Goal: Task Accomplishment & Management: Manage account settings

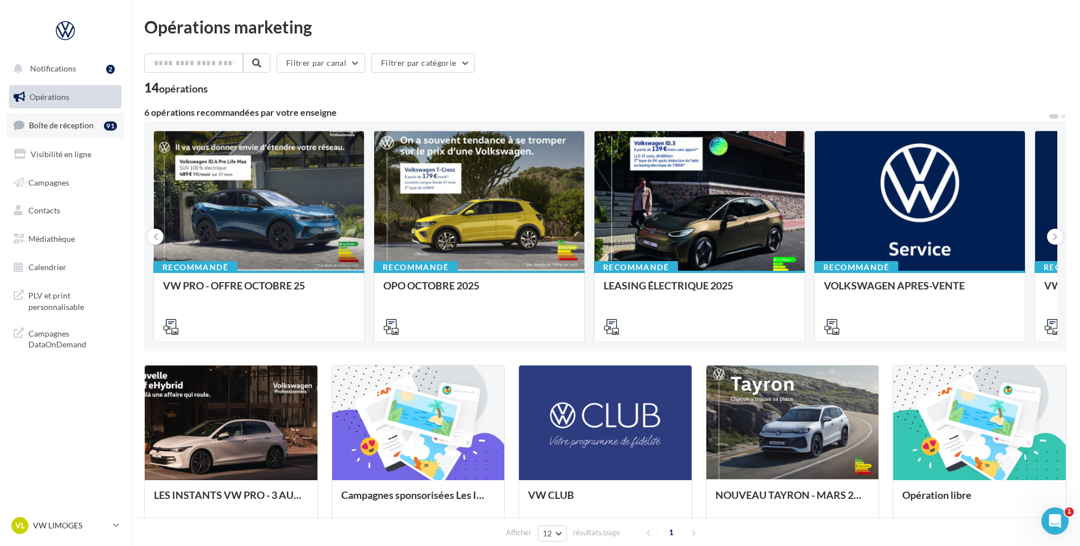
click at [55, 124] on span "Boîte de réception" at bounding box center [61, 125] width 65 height 10
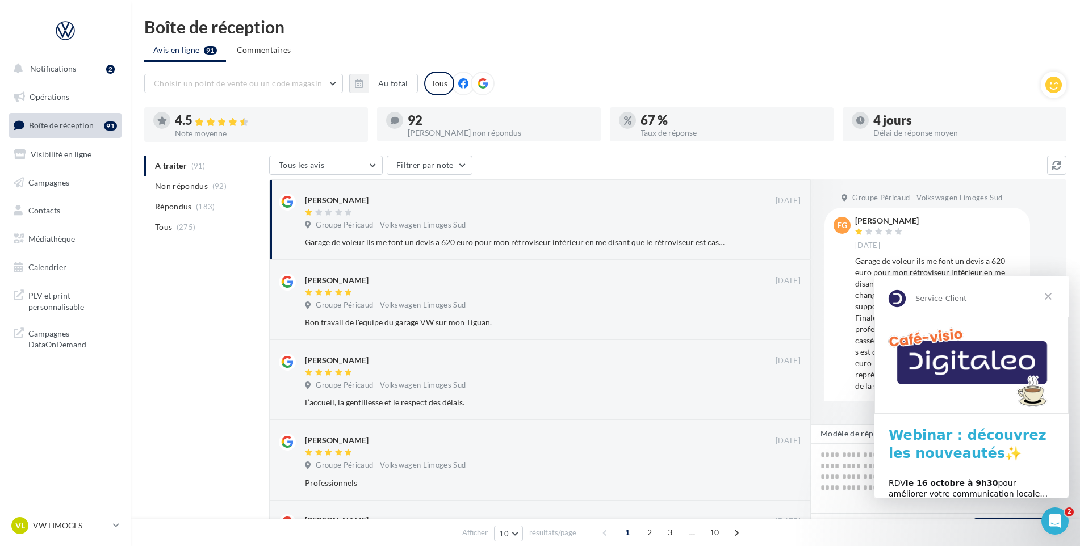
click at [1050, 294] on span "Fermer" at bounding box center [1048, 296] width 41 height 41
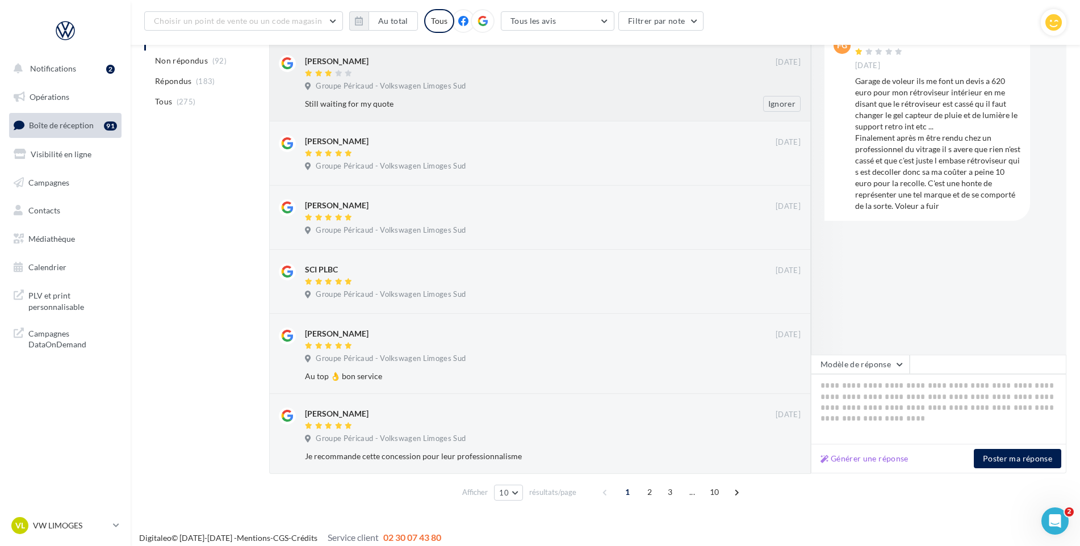
scroll to position [477, 0]
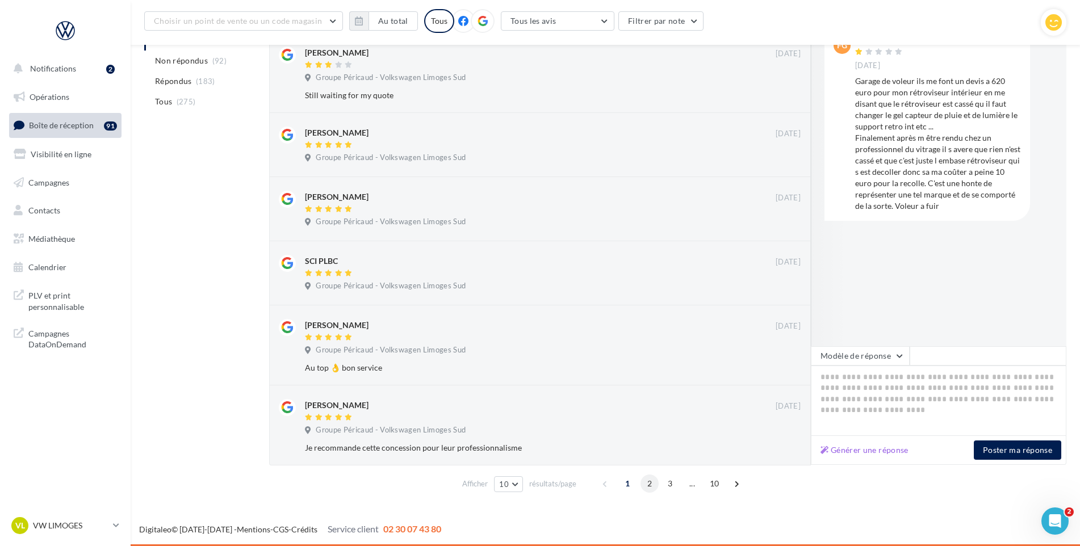
click at [649, 482] on span "2" at bounding box center [650, 484] width 18 height 18
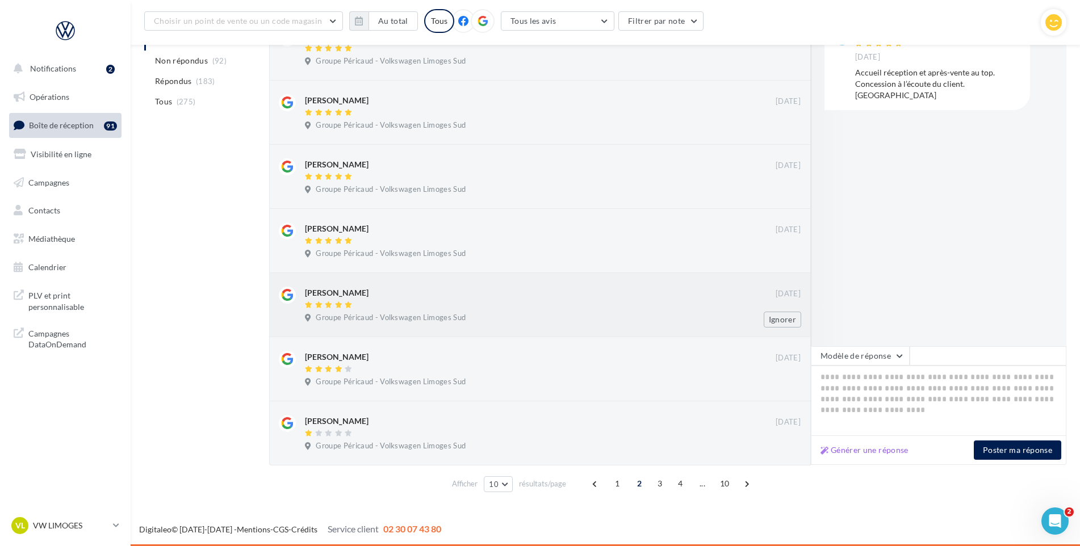
scroll to position [0, 0]
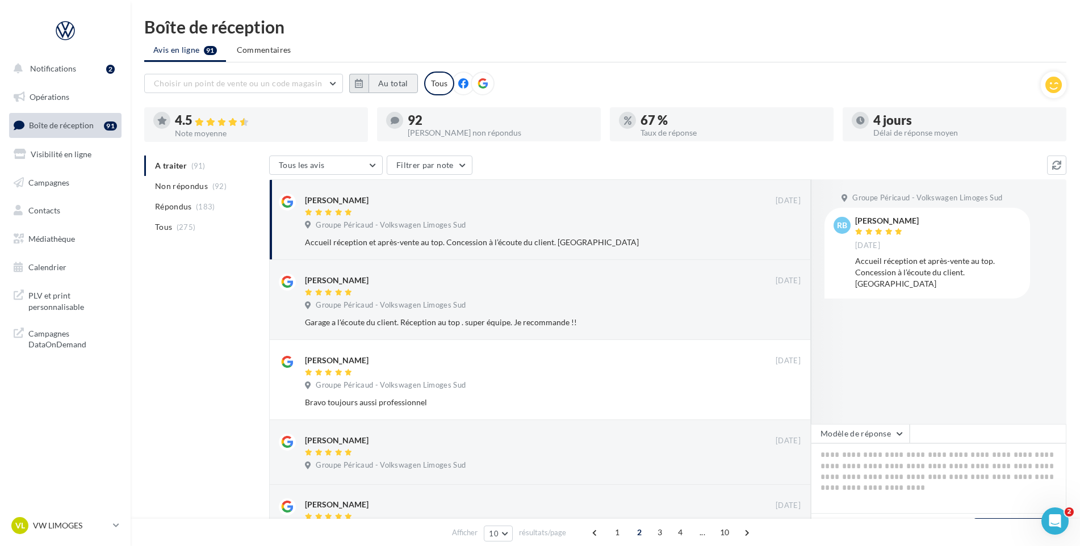
click at [383, 88] on button "Au total" at bounding box center [393, 83] width 49 height 19
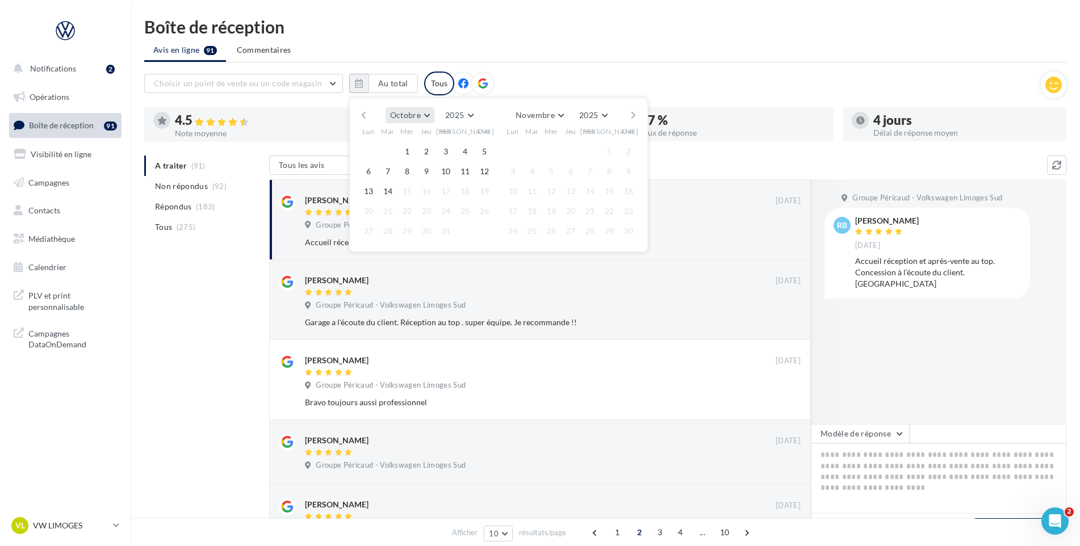
click at [428, 108] on button "Octobre" at bounding box center [410, 115] width 49 height 16
click at [409, 140] on span "Janvier" at bounding box center [408, 138] width 26 height 10
click at [413, 147] on button "1" at bounding box center [407, 151] width 17 height 17
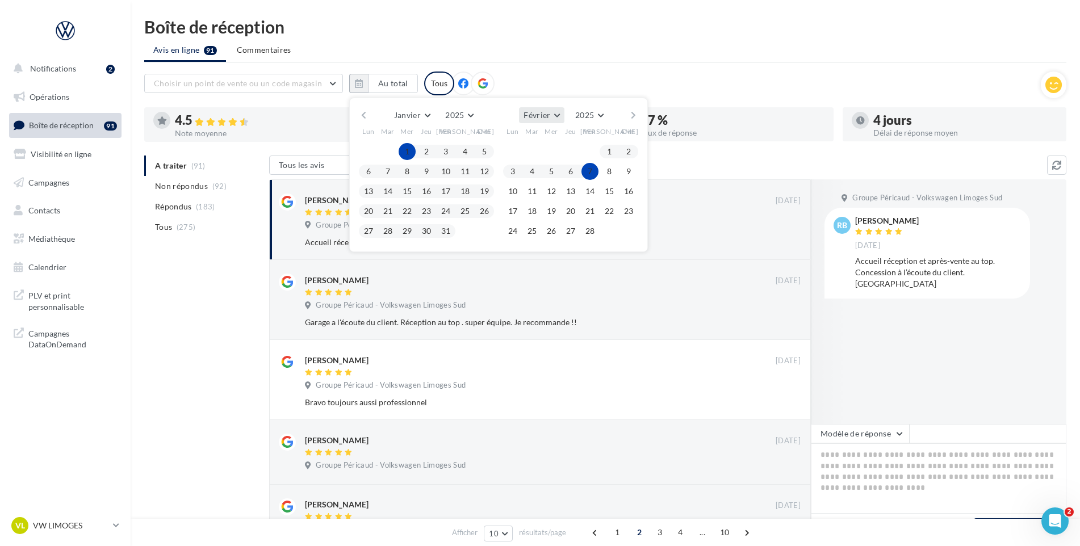
click at [559, 115] on button "Février" at bounding box center [541, 115] width 45 height 16
click at [549, 203] on span "Octobre" at bounding box center [543, 202] width 30 height 10
click at [530, 193] on button "14" at bounding box center [532, 191] width 17 height 17
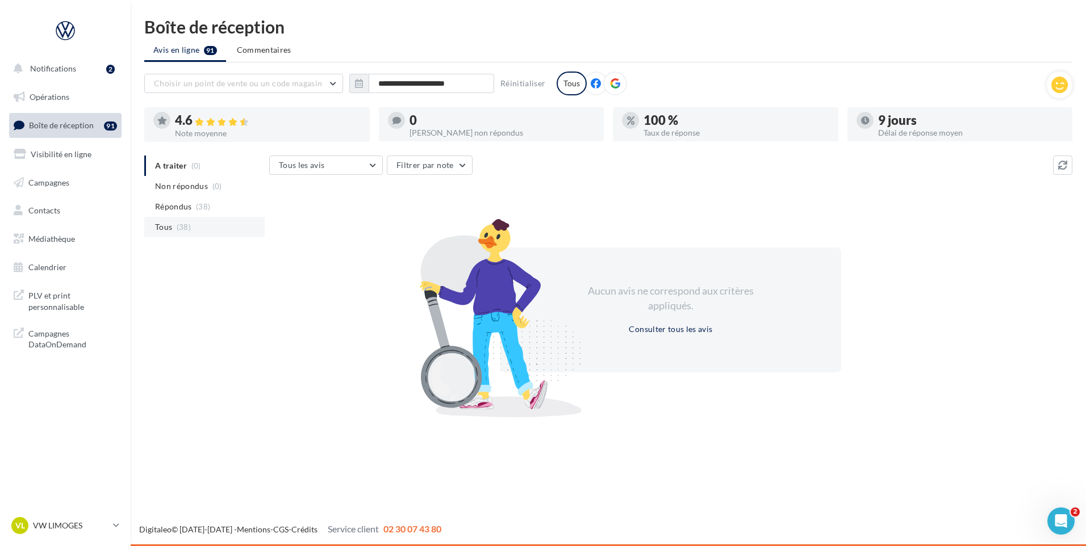
click at [189, 229] on span "(38)" at bounding box center [184, 227] width 14 height 9
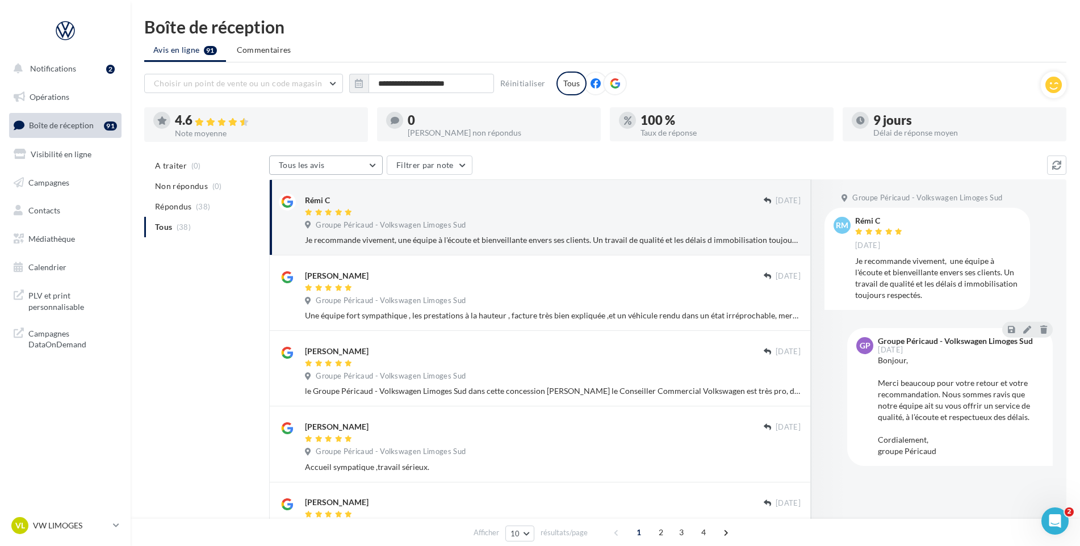
click at [341, 169] on button "Tous les avis" at bounding box center [326, 165] width 114 height 19
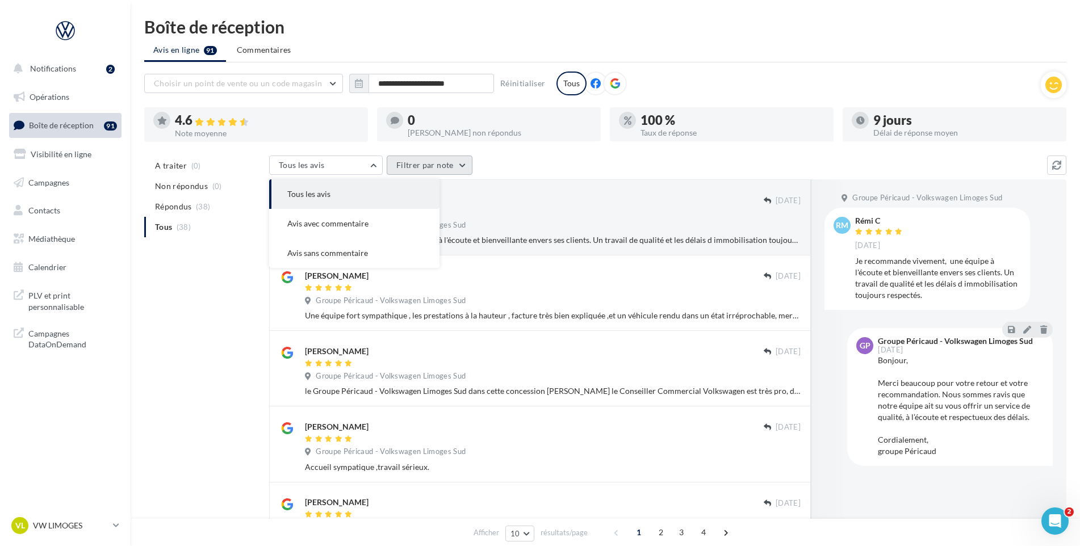
click at [407, 169] on button "Filtrer par note" at bounding box center [430, 165] width 86 height 19
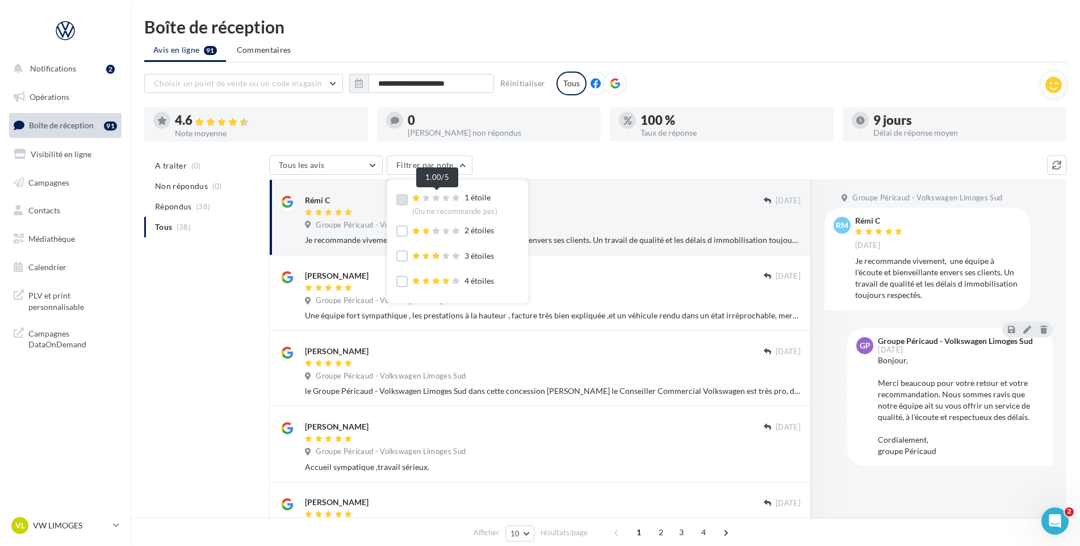
click at [427, 197] on icon at bounding box center [426, 198] width 8 height 7
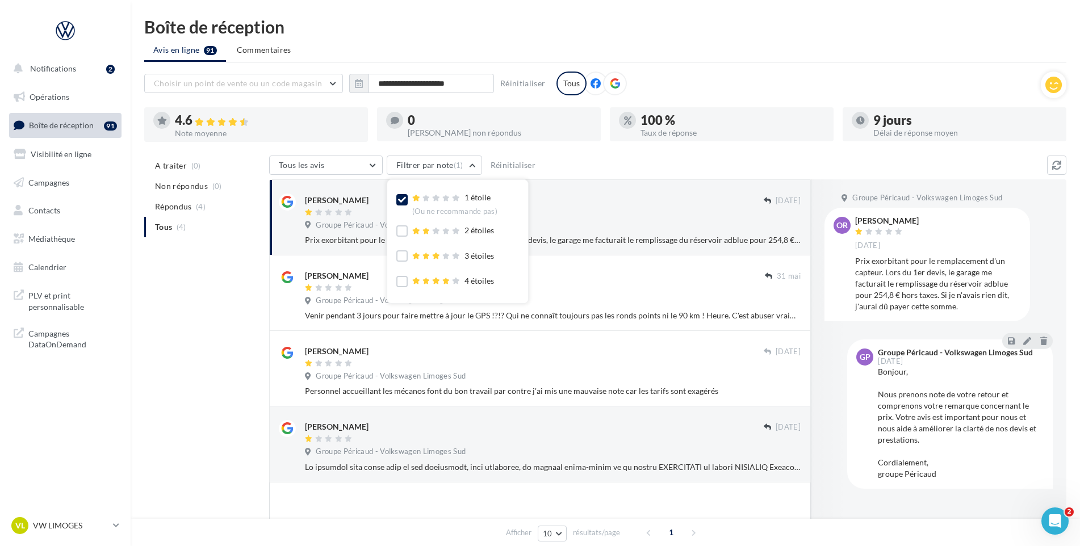
click at [199, 311] on div "A traiter (0) Non répondus (0) Répondus (4) Tous (4) Tous les avis Tous les avi…" at bounding box center [605, 366] width 922 height 420
click at [387, 243] on div "Prix exorbitant pour le remplacement d'un capteur. Lors du 1er devis, le garage…" at bounding box center [553, 240] width 496 height 11
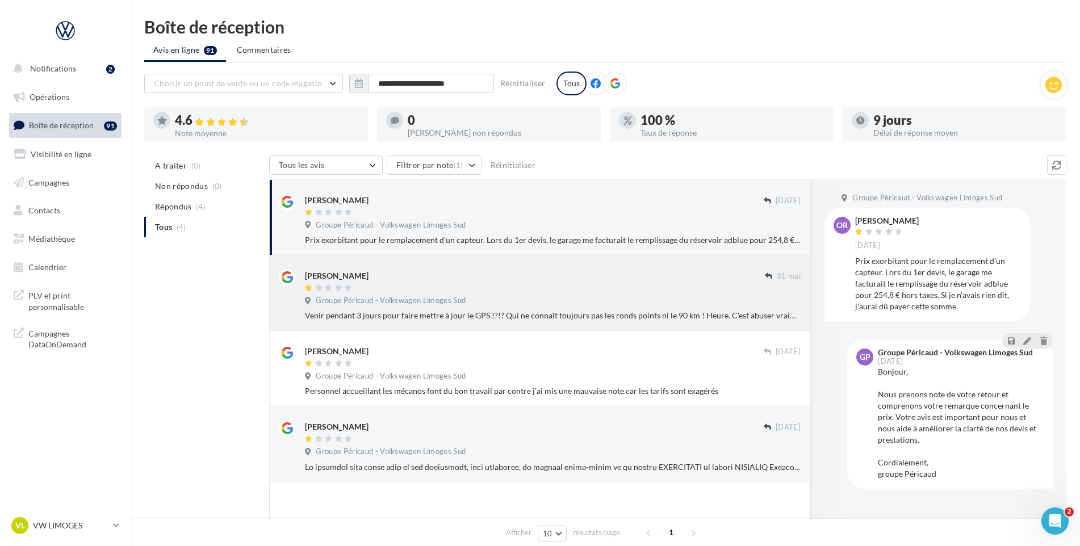
click at [575, 294] on div "nadine DEL 31 mai Groupe Péricaud - Volkswagen Limoges Sud Venir pendant 3 jour…" at bounding box center [553, 295] width 496 height 52
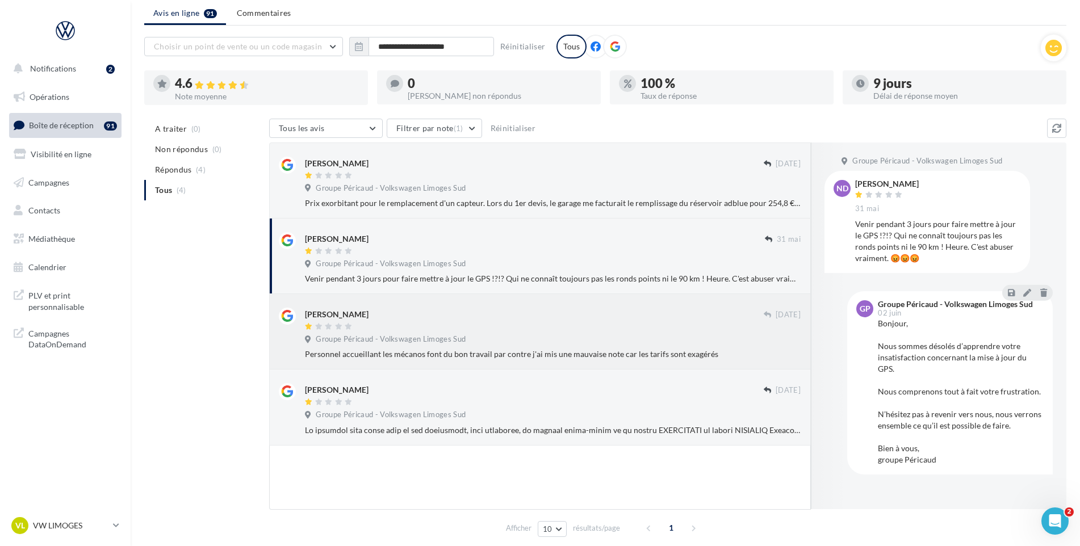
scroll to position [57, 0]
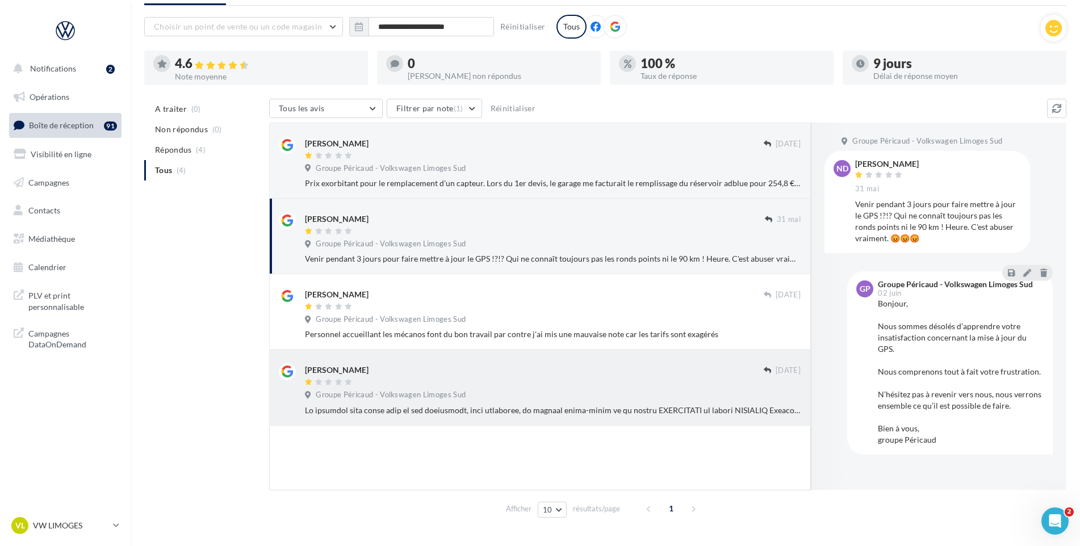
click at [542, 378] on div at bounding box center [534, 383] width 459 height 10
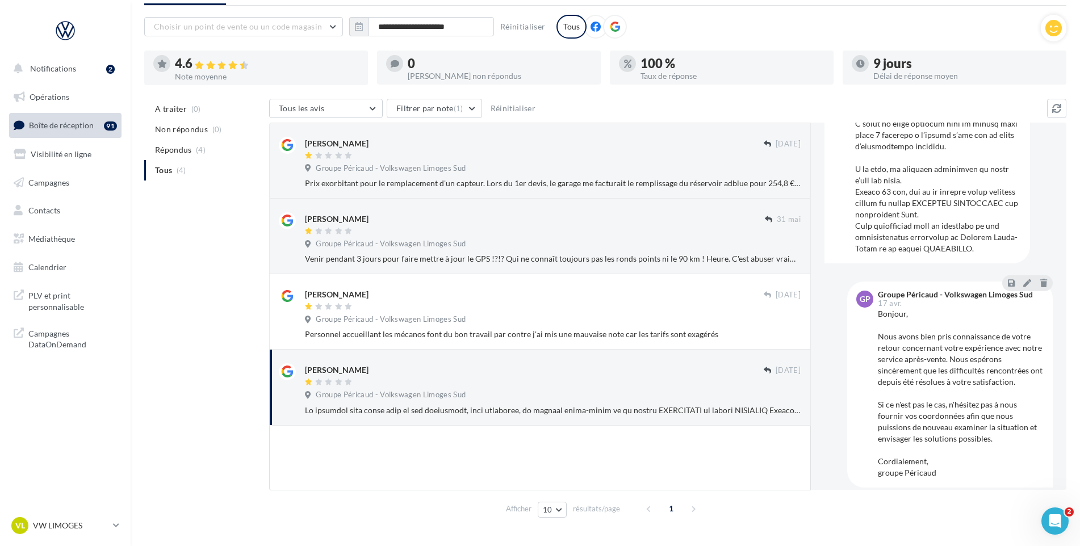
scroll to position [625, 0]
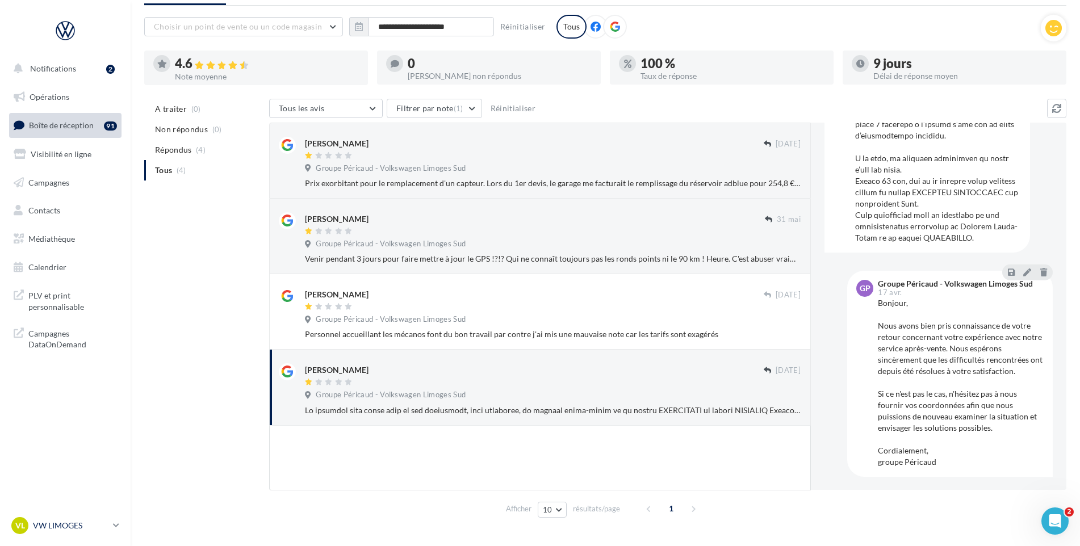
click at [54, 529] on p "VW LIMOGES" at bounding box center [71, 525] width 76 height 11
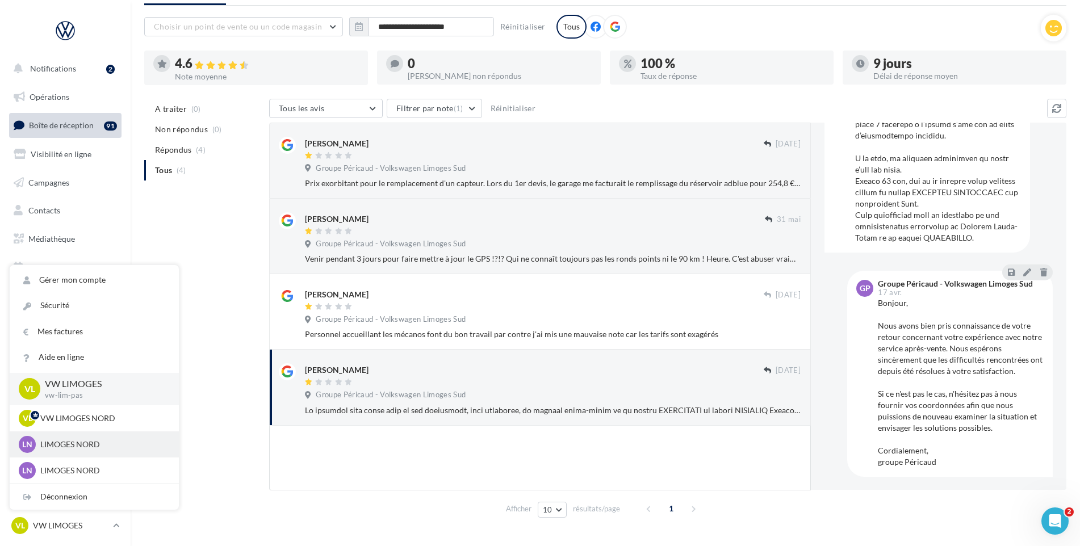
click at [98, 439] on p "LIMOGES NORD" at bounding box center [102, 444] width 125 height 11
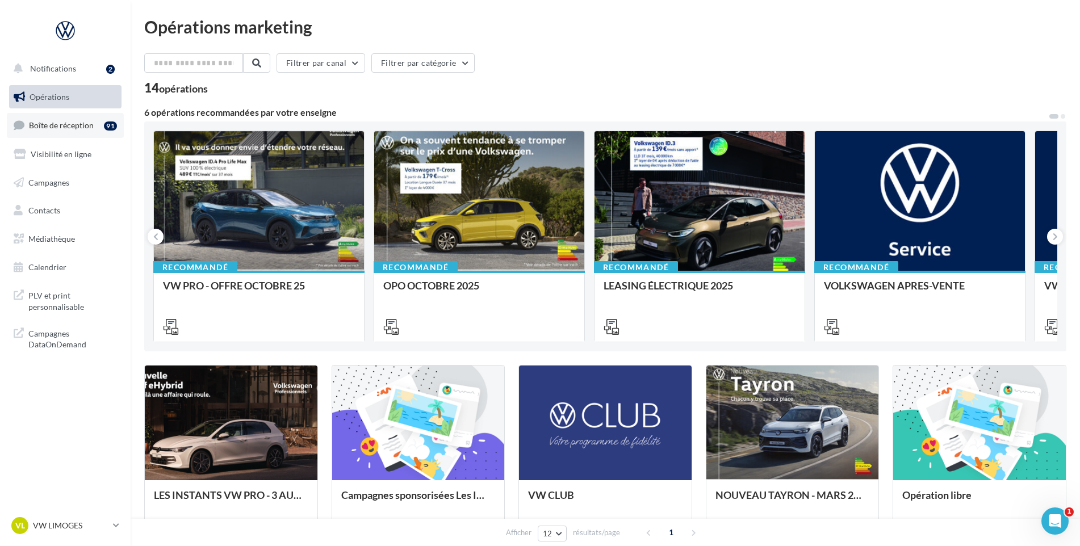
click at [52, 118] on link "Boîte de réception 91" at bounding box center [65, 125] width 117 height 24
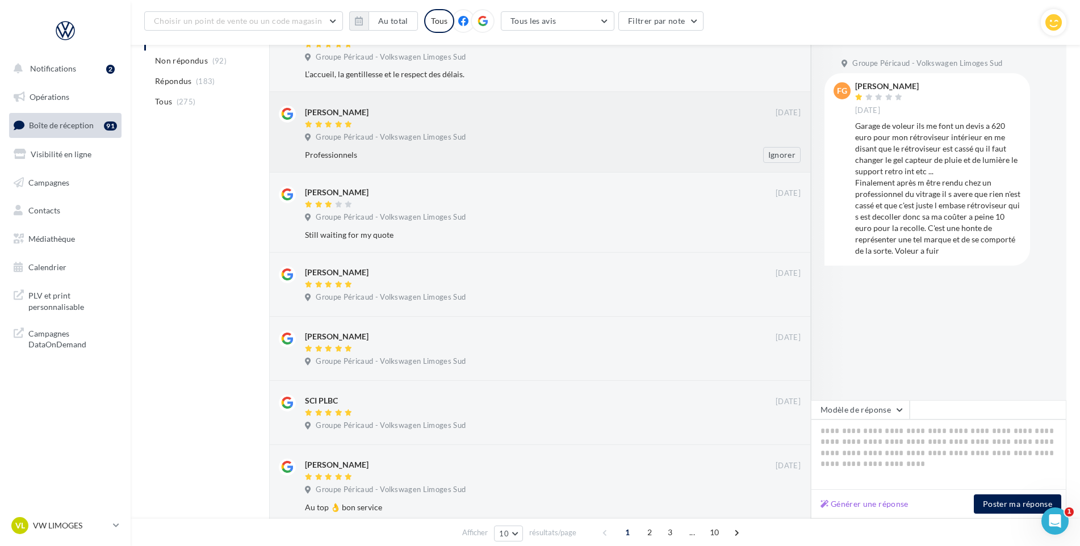
scroll to position [341, 0]
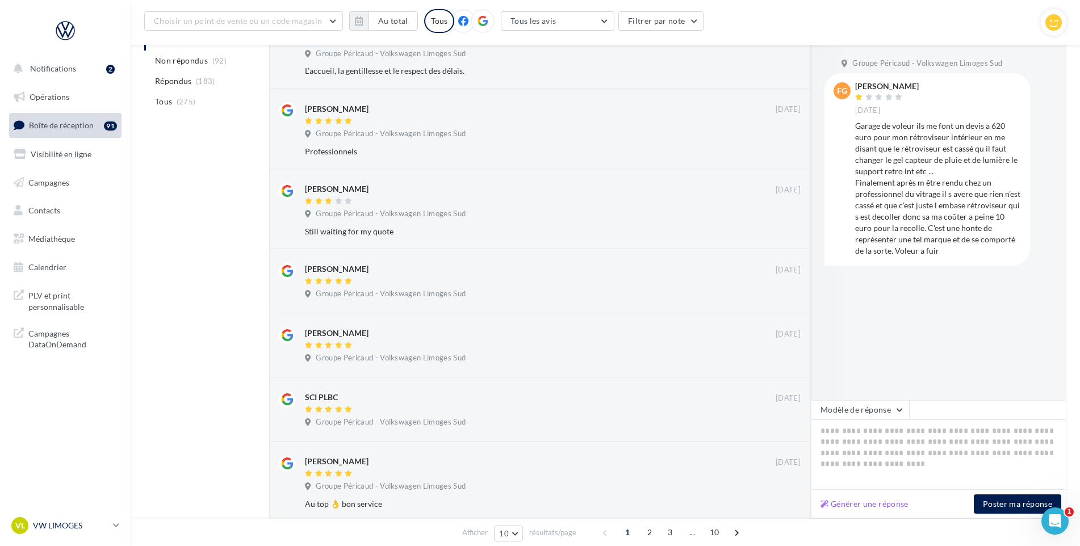
click at [31, 534] on div "VL VW LIMOGES vw-lim-pas" at bounding box center [59, 525] width 97 height 17
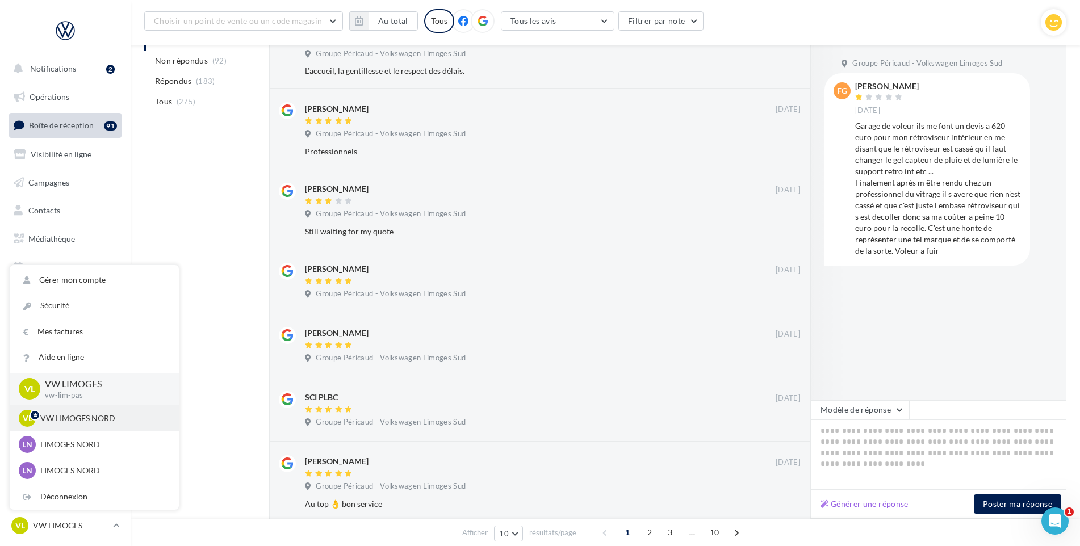
click at [105, 428] on div "VL VW LIMOGES NORD vw-limnord-pas" at bounding box center [94, 419] width 169 height 26
click at [70, 473] on p "LIMOGES NORD" at bounding box center [102, 470] width 125 height 11
